Goal: Complete application form

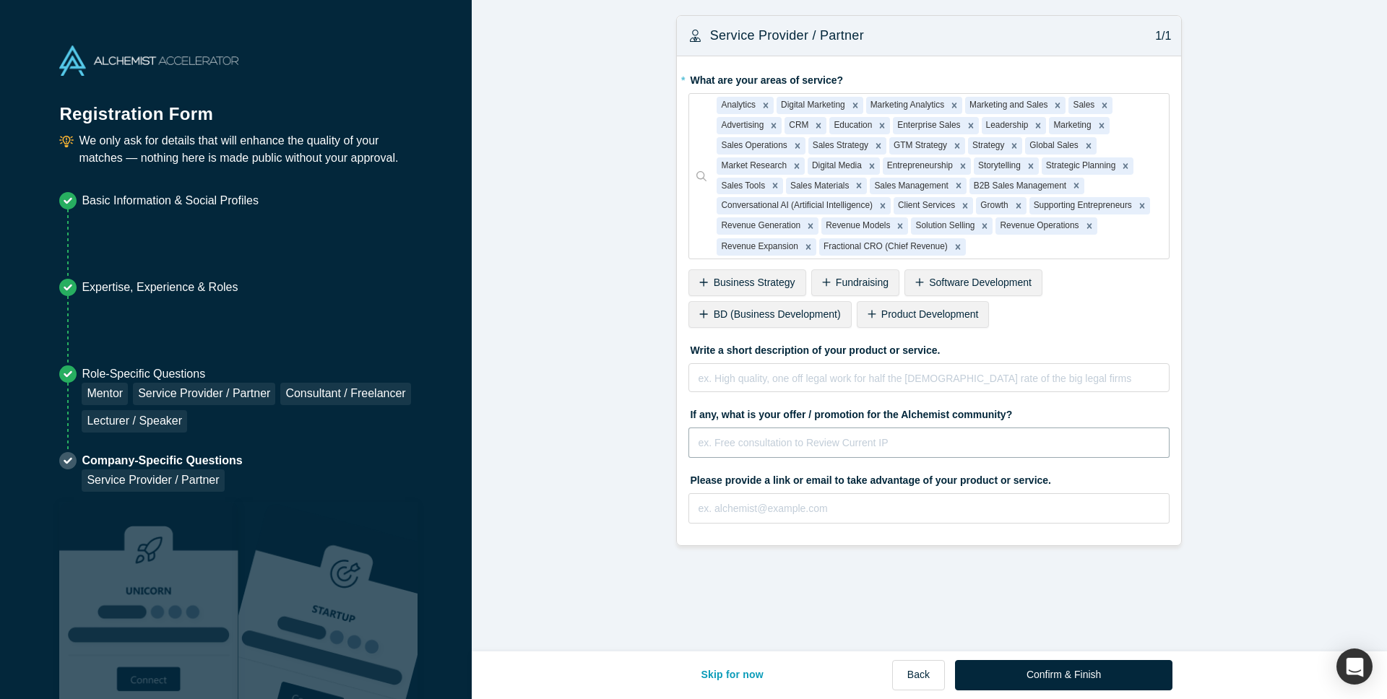
click at [953, 453] on input "text" at bounding box center [929, 443] width 481 height 30
click at [1244, 447] on form "Service Provider / Partner 1/1 * What are your areas of service? Analytics Digi…" at bounding box center [929, 280] width 915 height 531
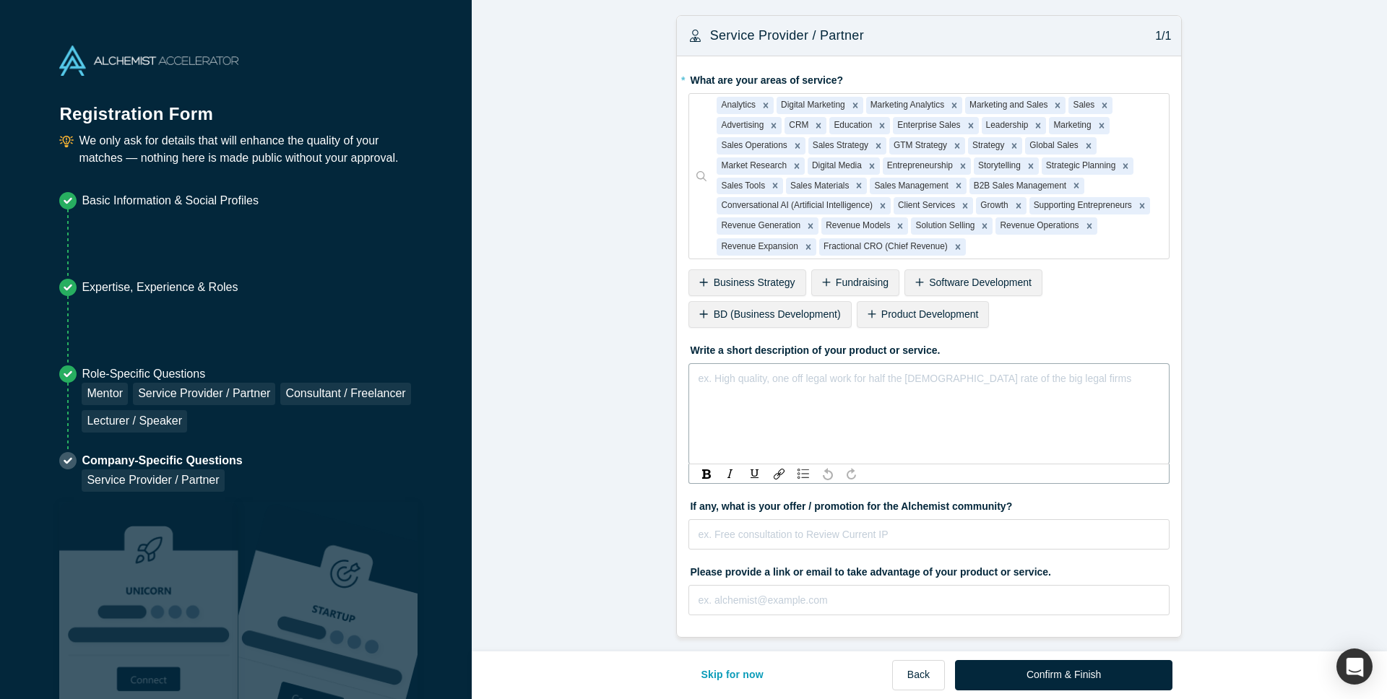
click at [732, 375] on div "rdw-editor" at bounding box center [930, 375] width 462 height 15
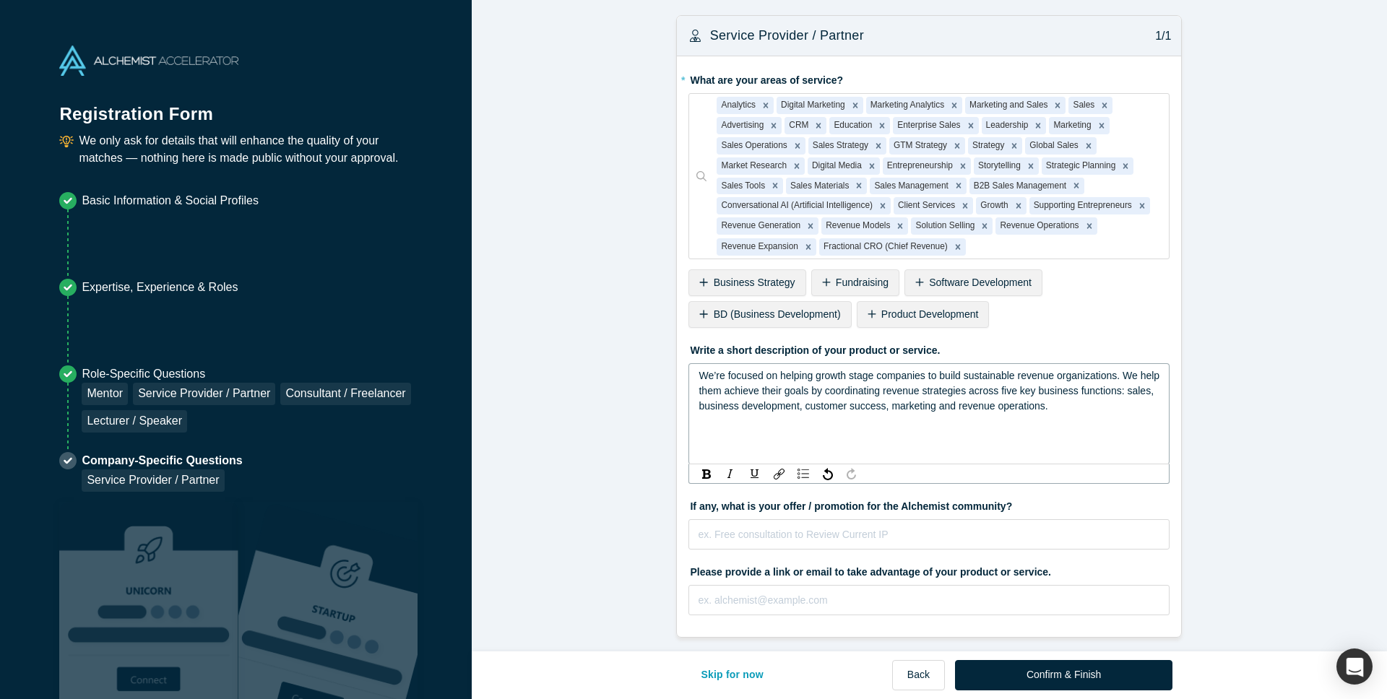
click at [1277, 490] on form "Service Provider / Partner 1/1 * What are your areas of service? Analytics Digi…" at bounding box center [929, 326] width 915 height 623
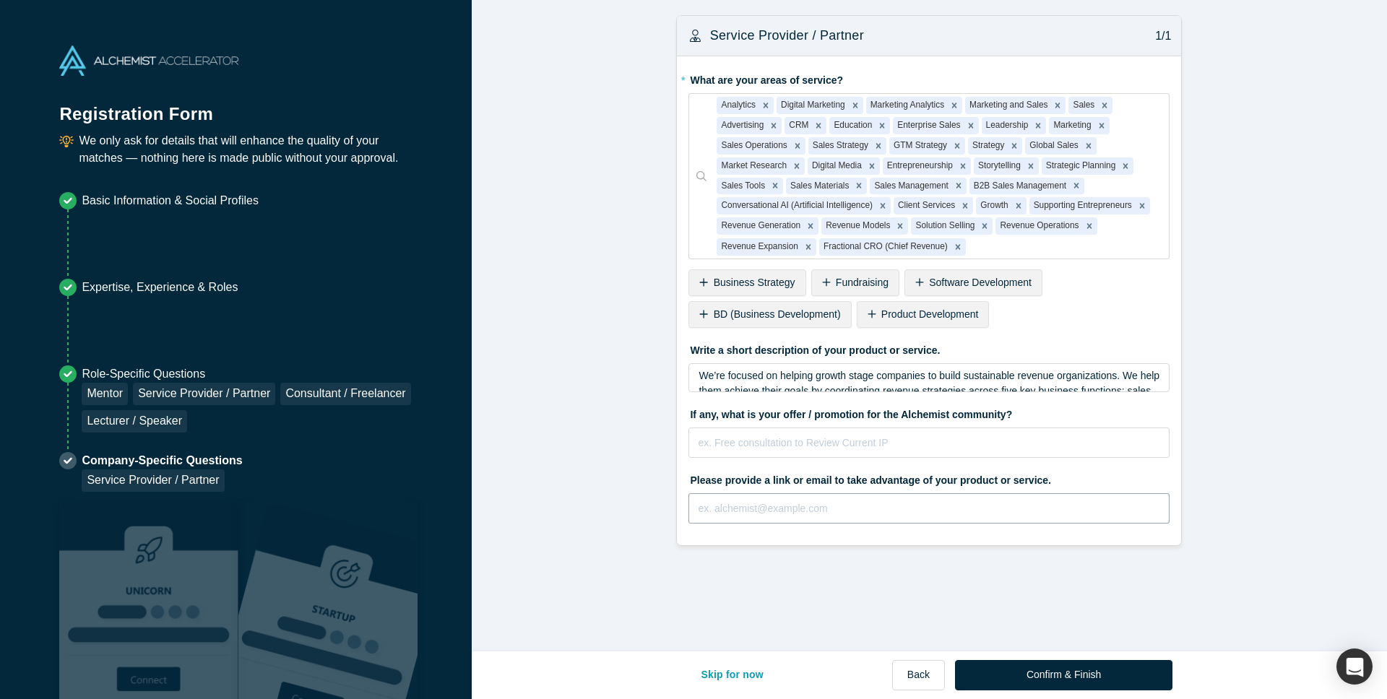
click at [1063, 512] on input "text" at bounding box center [929, 508] width 481 height 30
type input "[URL][DOMAIN_NAME]"
click at [1060, 676] on button "Confirm & Finish" at bounding box center [1063, 675] width 217 height 30
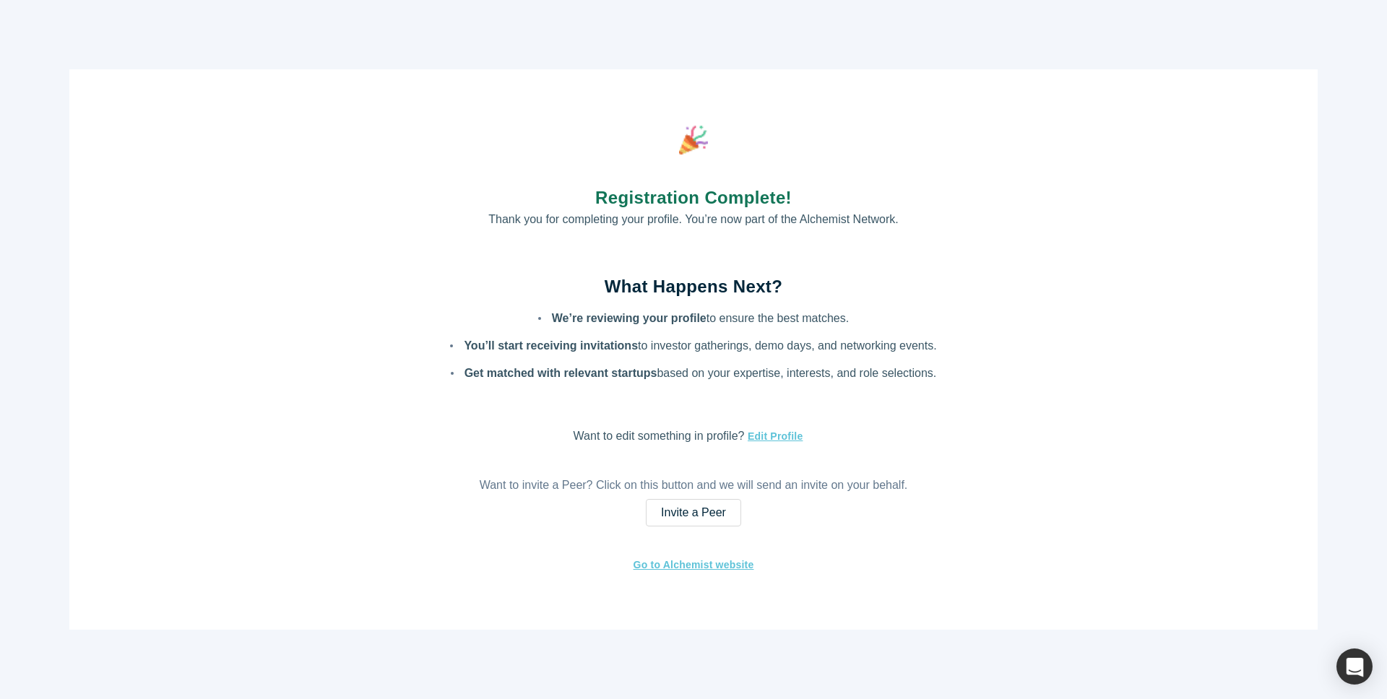
click at [1186, 527] on div "Registration Complete! Thank you for completing your profile. You’re now part o…" at bounding box center [693, 349] width 1248 height 561
